Goal: Information Seeking & Learning: Learn about a topic

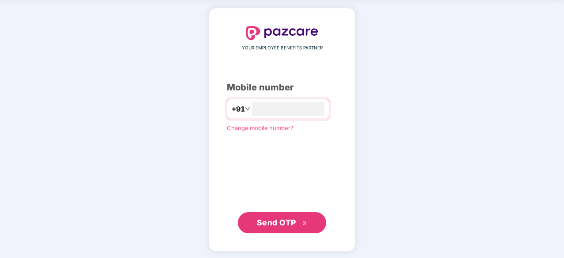
scroll to position [34, 0]
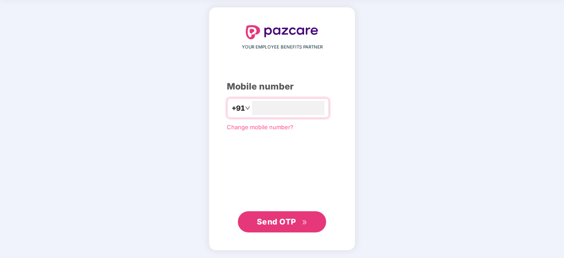
type input "**********"
click at [292, 217] on span "Send OTP" at bounding box center [276, 221] width 39 height 9
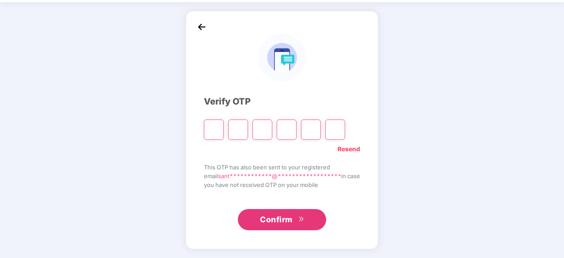
scroll to position [29, 0]
type input "*"
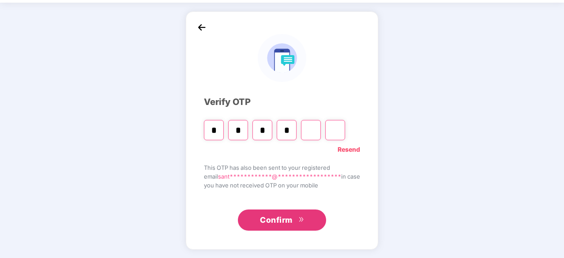
type input "*"
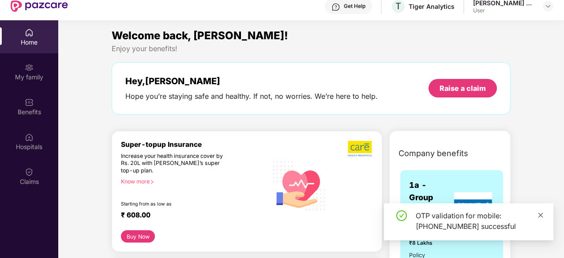
click at [538, 214] on icon "close" at bounding box center [541, 215] width 6 height 6
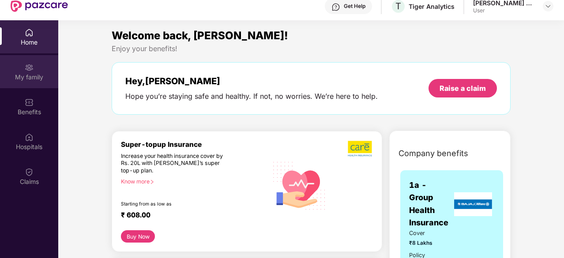
click at [30, 84] on div "My family" at bounding box center [29, 71] width 58 height 33
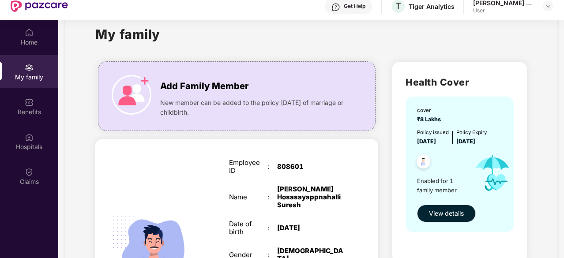
scroll to position [24, 0]
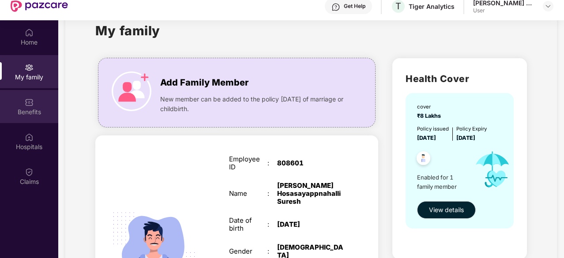
click at [20, 110] on div "Benefits" at bounding box center [29, 112] width 58 height 9
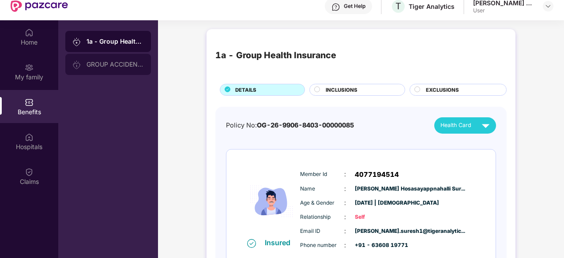
click at [97, 66] on div "GROUP ACCIDENTAL INSURANCE" at bounding box center [115, 64] width 57 height 7
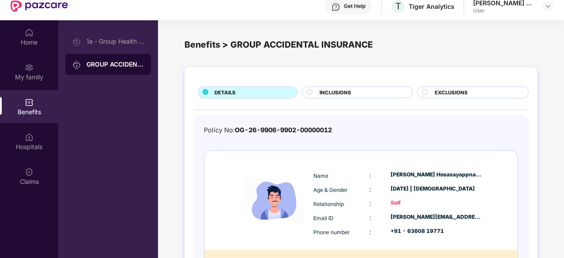
click at [34, 103] on div "Benefits" at bounding box center [29, 106] width 58 height 33
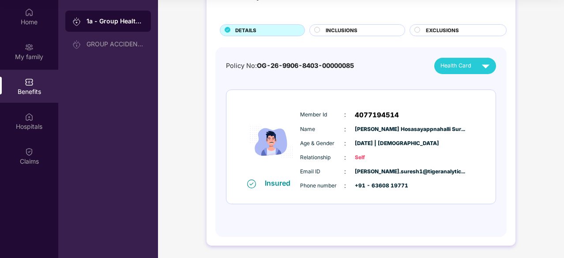
scroll to position [3, 0]
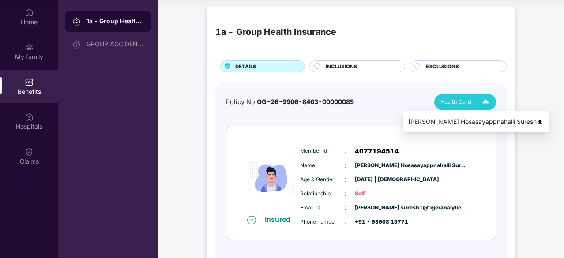
click at [451, 102] on span "Health Card" at bounding box center [455, 102] width 31 height 9
click at [444, 122] on div "[PERSON_NAME] Hosasayappnahalli Suresh" at bounding box center [475, 122] width 135 height 10
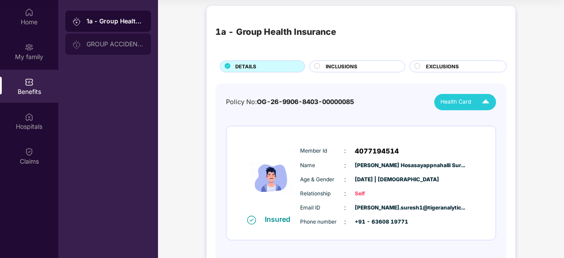
click at [115, 39] on div "GROUP ACCIDENTAL INSURANCE" at bounding box center [108, 44] width 86 height 21
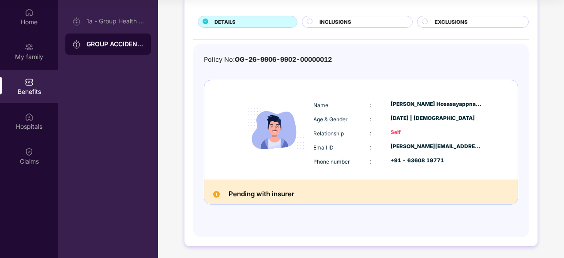
scroll to position [0, 0]
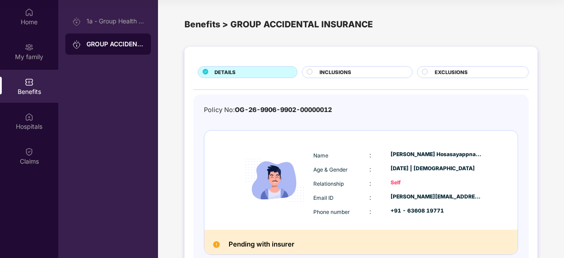
click at [310, 78] on div "DETAILS INCLUSIONS EXCLUSIONS Policy No: OG-26-9906-9902-00000012 Name : [PERSO…" at bounding box center [360, 172] width 353 height 250
click at [308, 72] on circle at bounding box center [309, 71] width 5 height 5
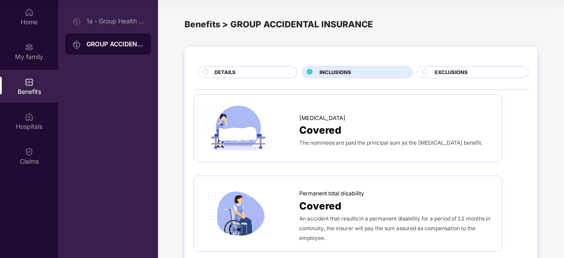
click at [211, 66] on div "DETAILS" at bounding box center [248, 72] width 100 height 12
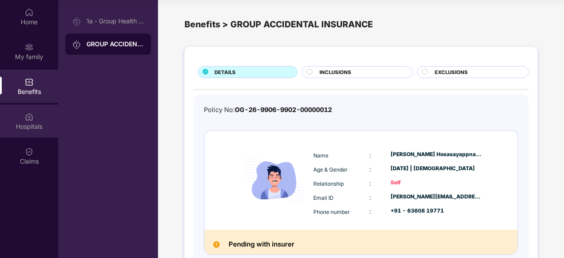
click at [33, 126] on div "Hospitals" at bounding box center [29, 126] width 58 height 9
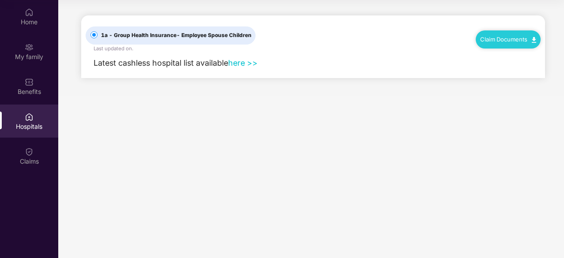
scroll to position [32, 0]
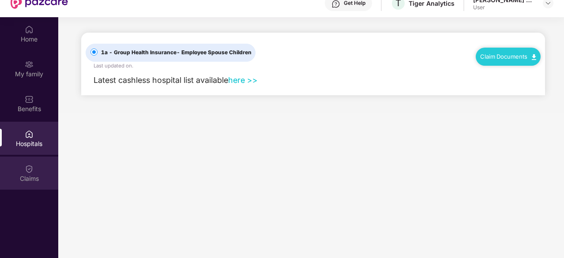
click at [27, 174] on div "Claims" at bounding box center [29, 178] width 58 height 9
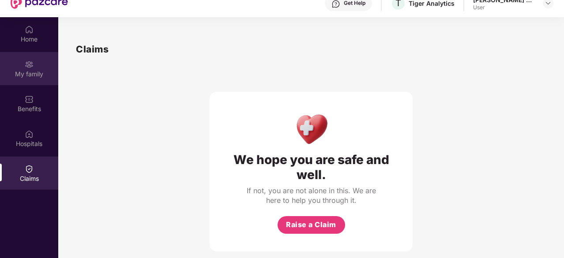
click at [25, 53] on div "My family" at bounding box center [29, 68] width 58 height 33
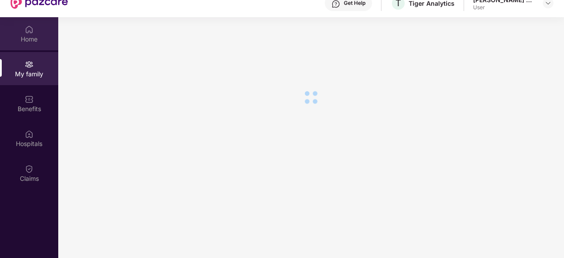
click at [32, 37] on div "Home" at bounding box center [29, 39] width 58 height 9
